Goal: Information Seeking & Learning: Learn about a topic

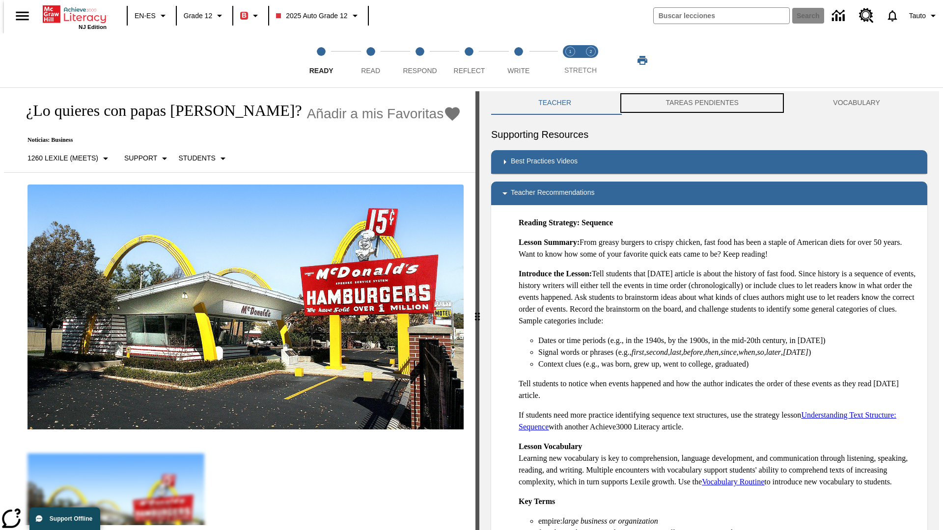
click at [702, 103] on button "TAREAS PENDIENTES" at bounding box center [701, 103] width 167 height 24
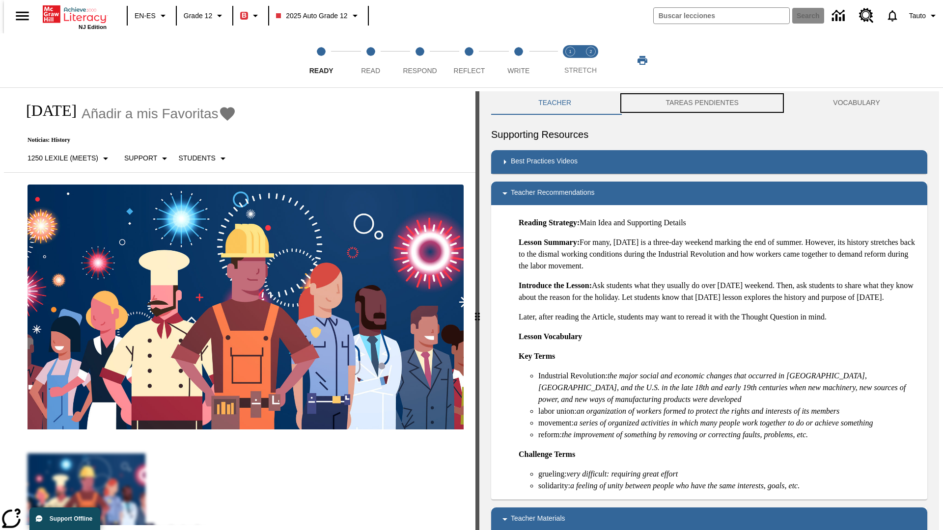
click at [702, 103] on button "TAREAS PENDIENTES" at bounding box center [701, 103] width 167 height 24
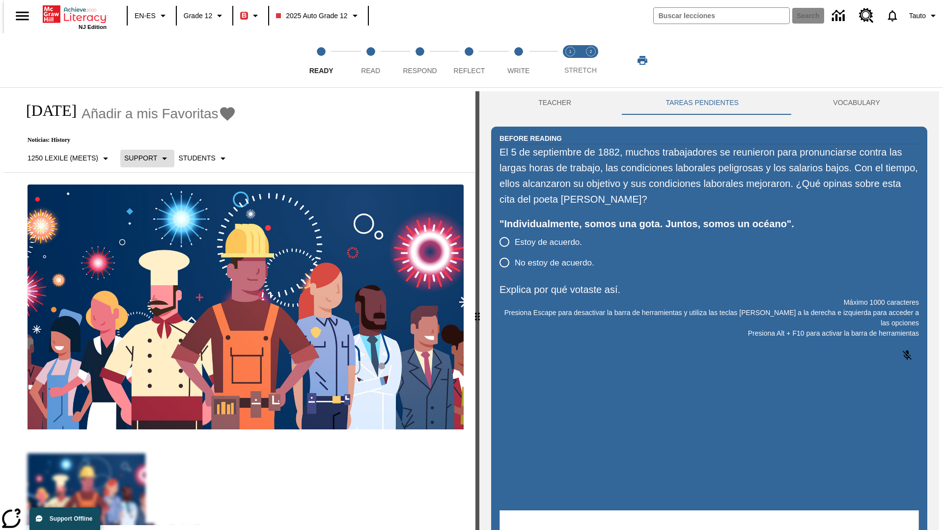
click at [142, 158] on p "Support" at bounding box center [140, 158] width 33 height 10
click at [153, 216] on p "Support" at bounding box center [153, 216] width 58 height 10
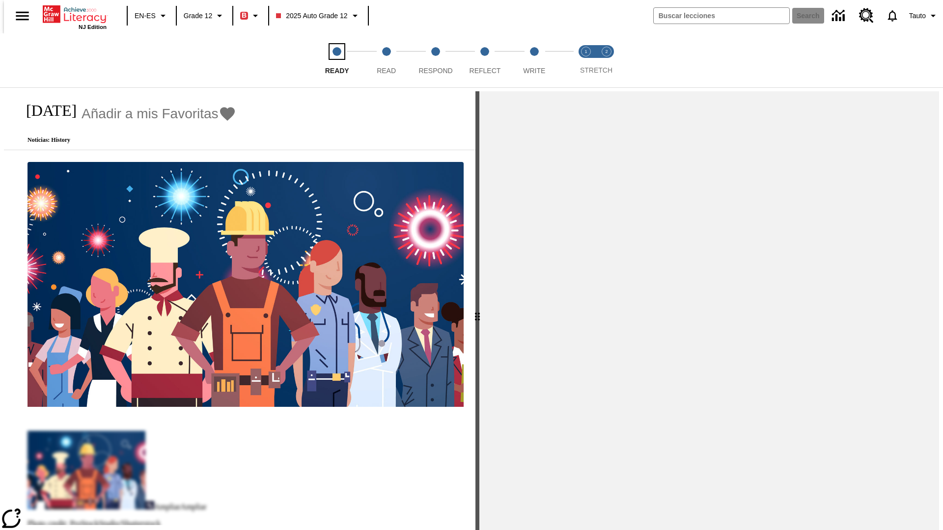
click at [325, 60] on span "Ready" at bounding box center [337, 67] width 24 height 18
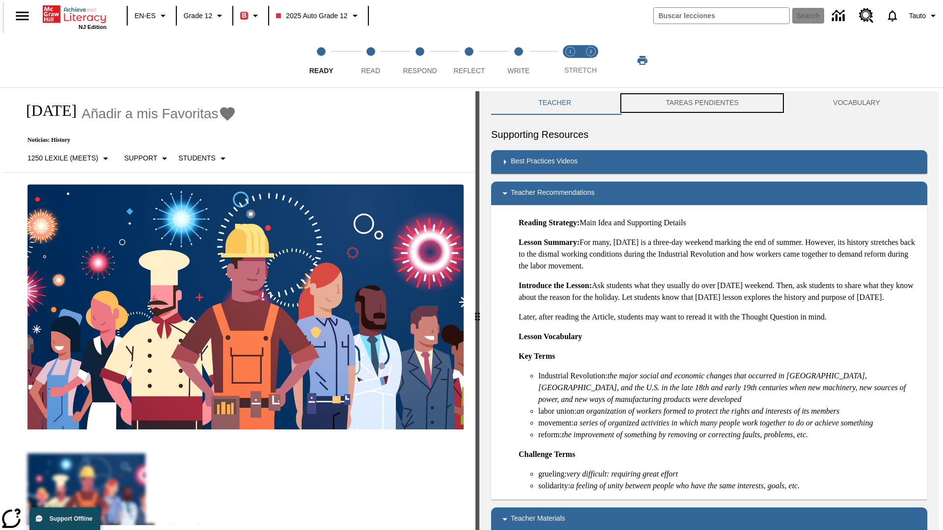
click at [702, 103] on button "TAREAS PENDIENTES" at bounding box center [701, 103] width 167 height 24
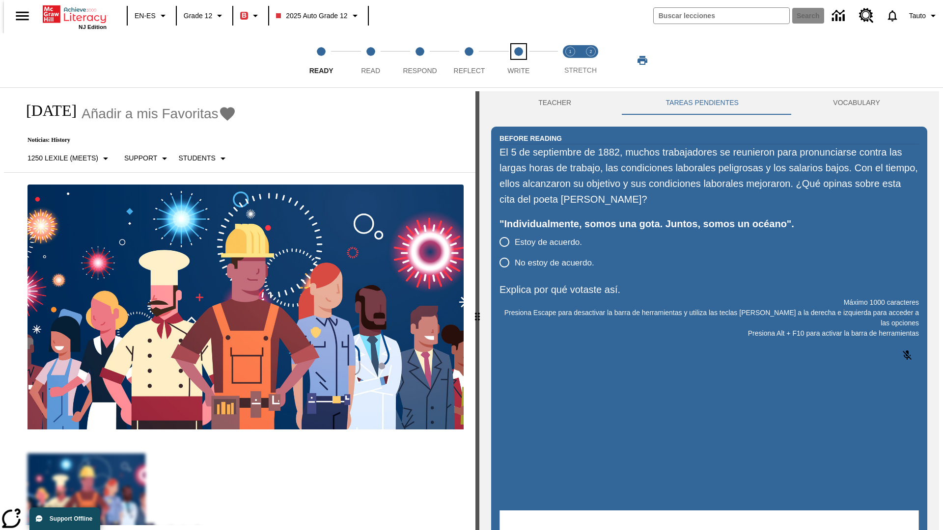
click at [518, 60] on span "Write" at bounding box center [518, 67] width 22 height 18
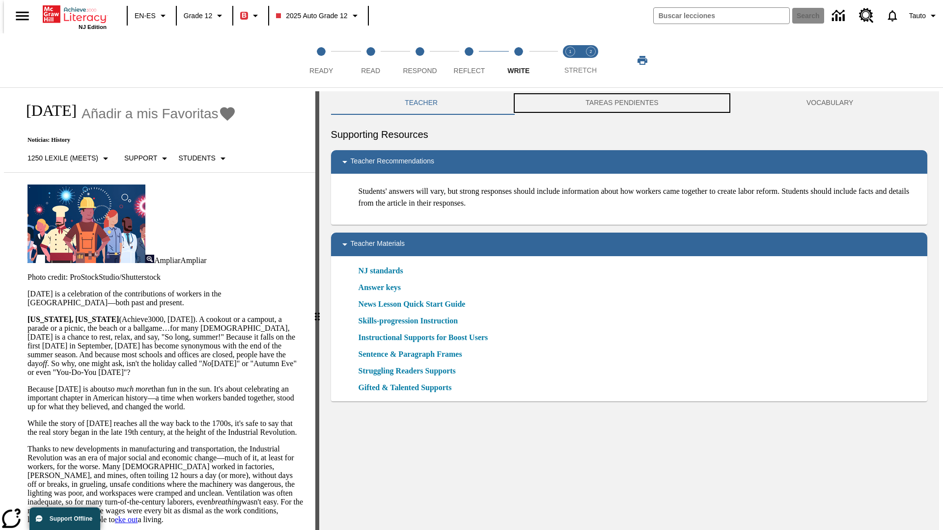
scroll to position [0, 0]
click at [622, 103] on button "TAREAS PENDIENTES" at bounding box center [622, 103] width 221 height 24
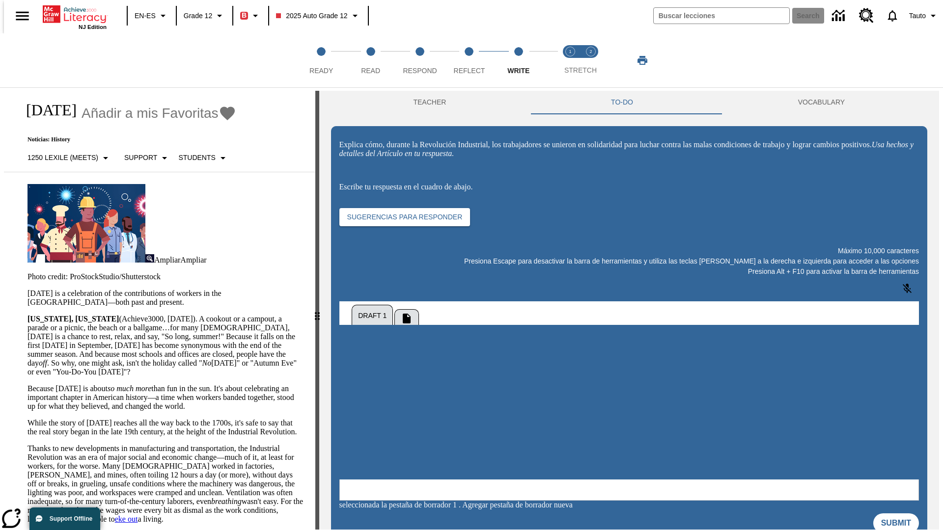
scroll to position [0, 0]
